Goal: Find specific page/section: Find specific page/section

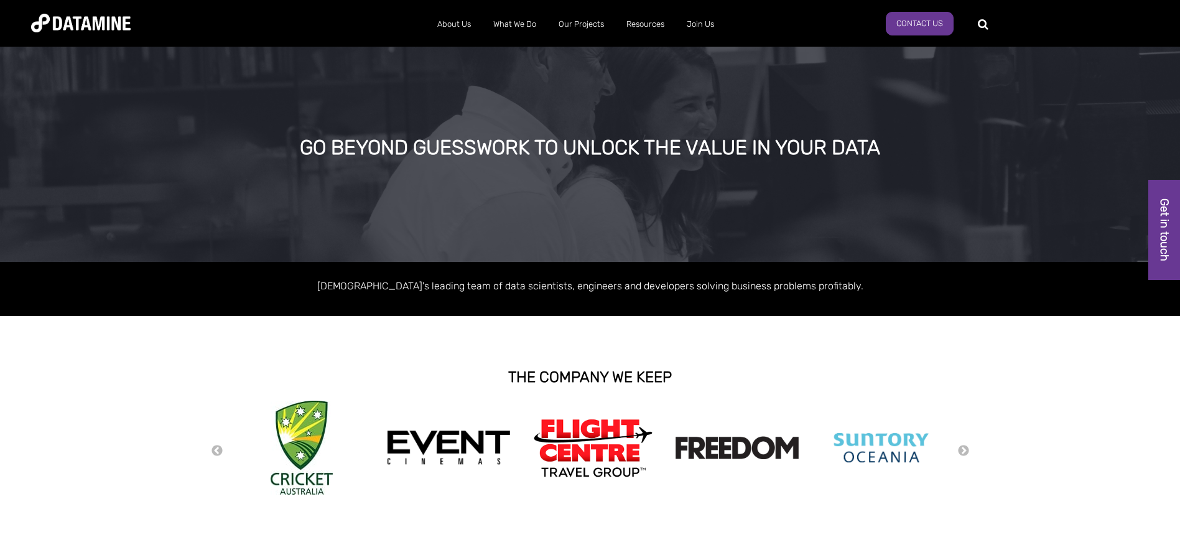
click at [467, 77] on link "Our People" at bounding box center [493, 84] width 112 height 35
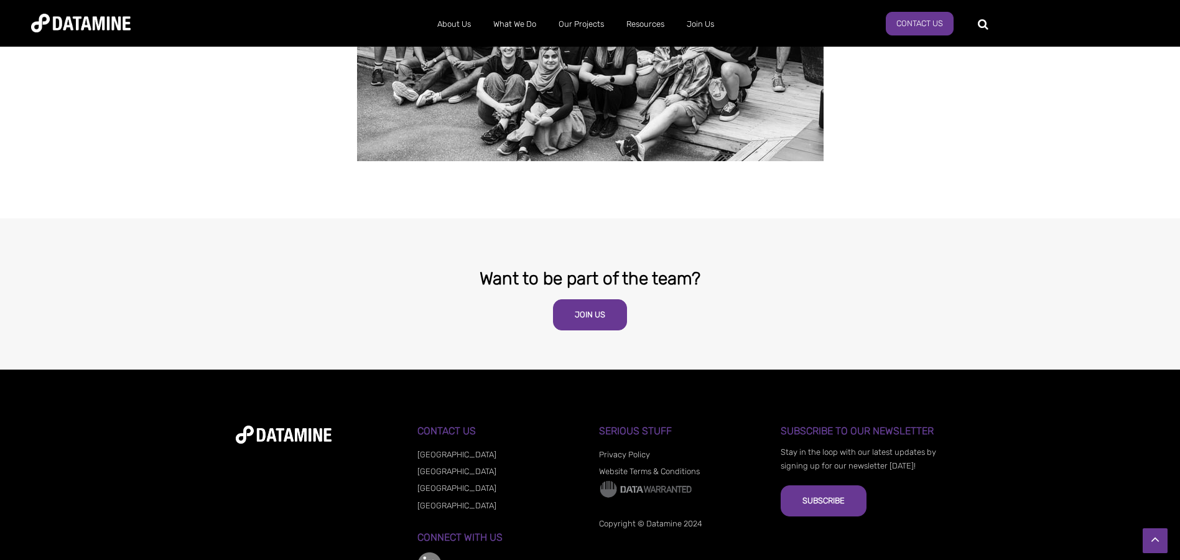
scroll to position [2405, 0]
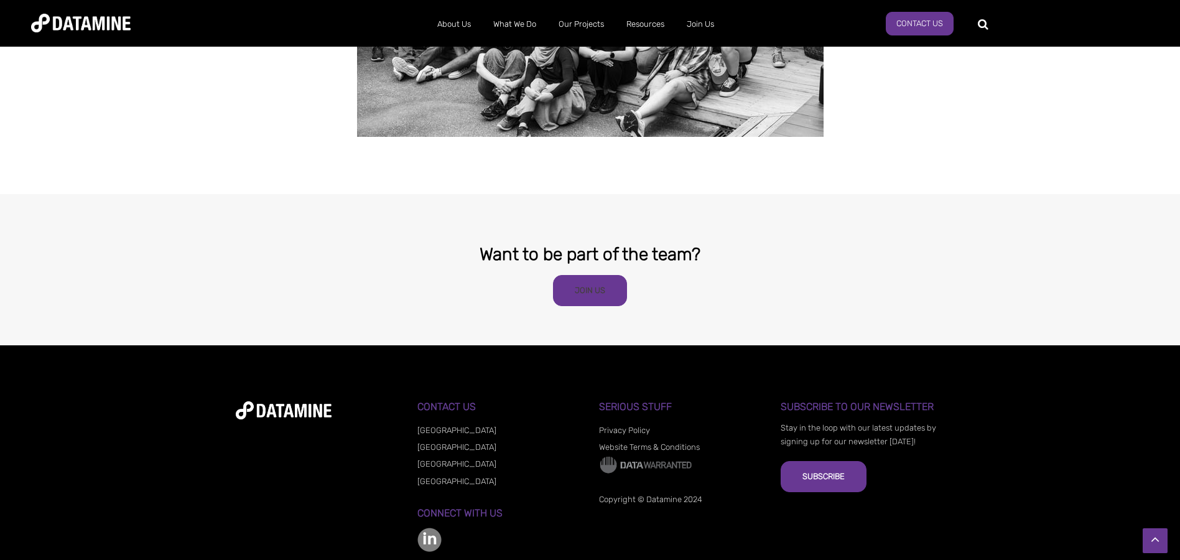
click at [606, 275] on link "Join Us" at bounding box center [590, 290] width 74 height 31
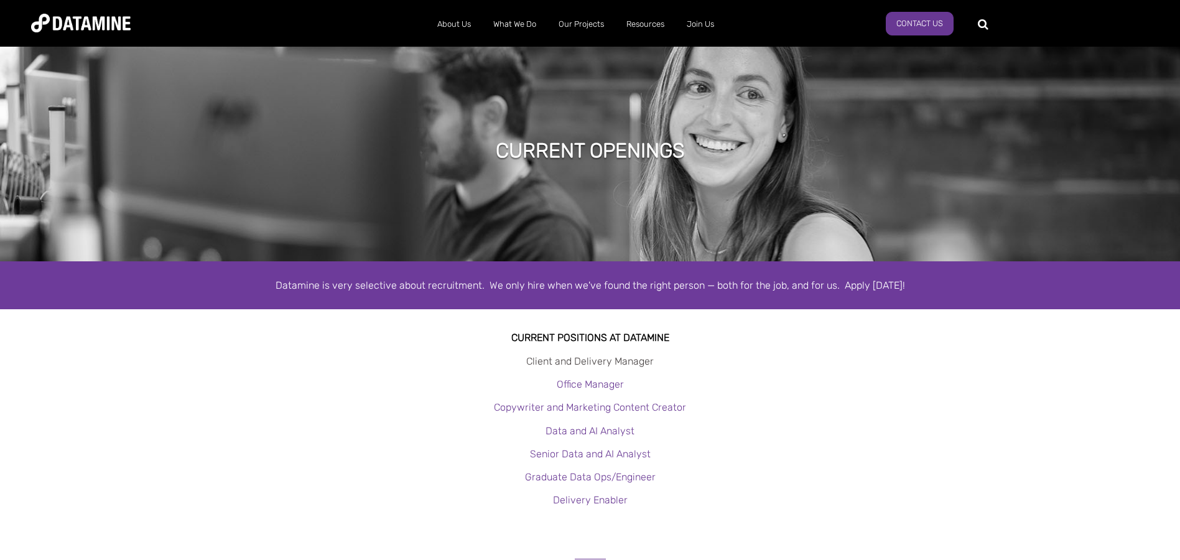
click at [611, 357] on link "Client and Delivery Manager" at bounding box center [590, 361] width 128 height 12
